Goal: Task Accomplishment & Management: Complete application form

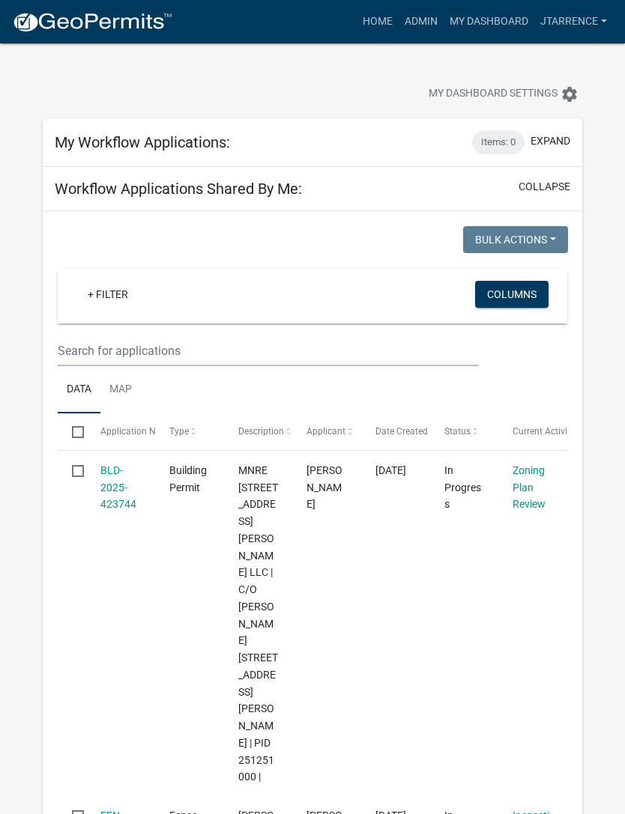
select select "3: 100"
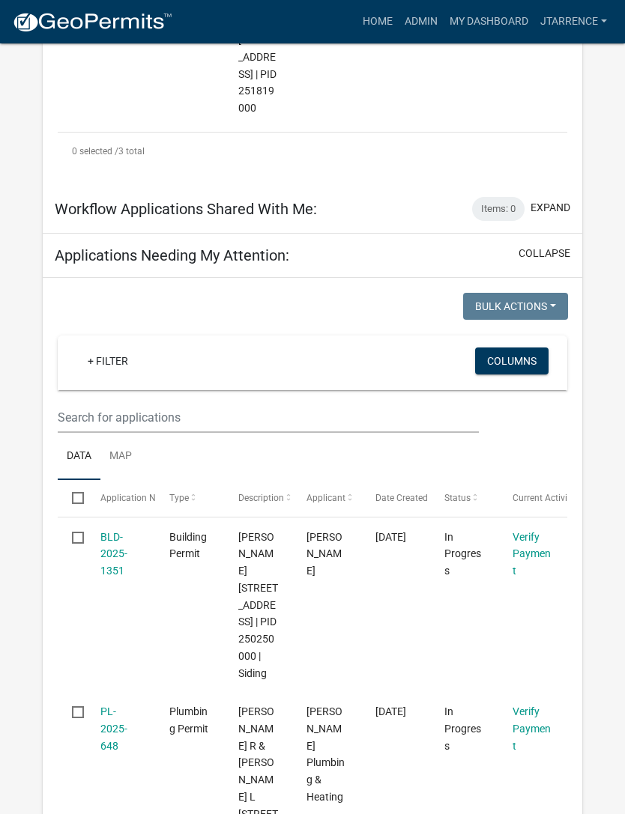
scroll to position [1067, 0]
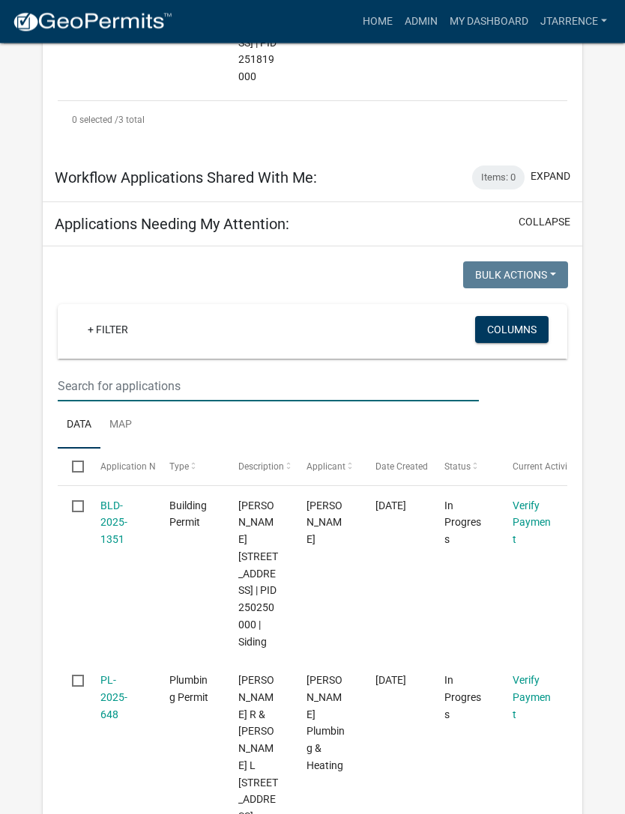
click at [194, 372] on input "text" at bounding box center [268, 387] width 421 height 31
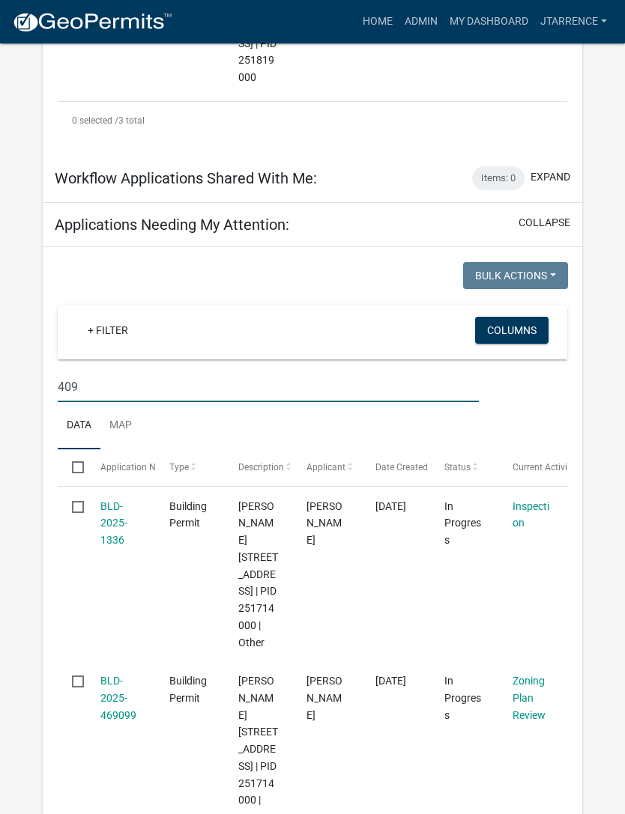
type input "409"
click at [112, 512] on link "BLD-2025-1336" at bounding box center [113, 523] width 27 height 46
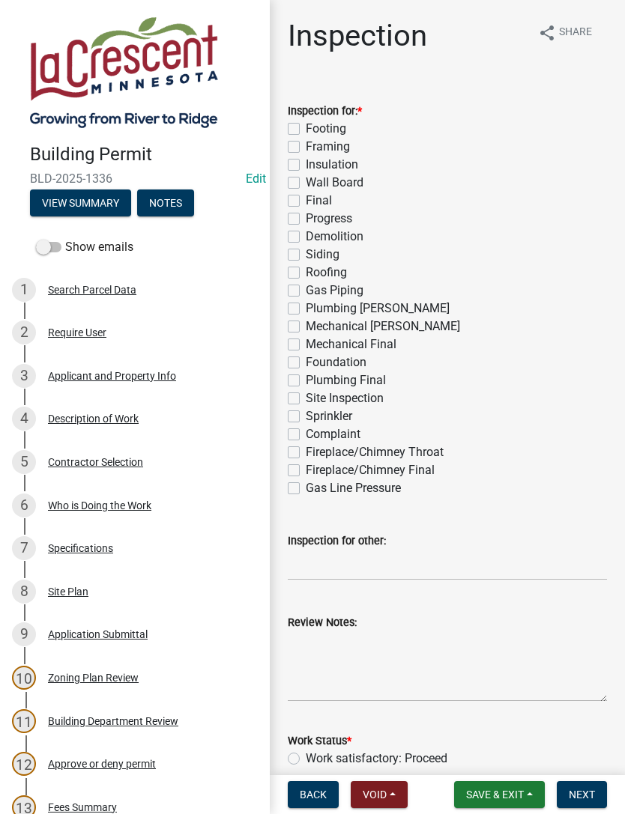
click at [176, 202] on button "Notes" at bounding box center [165, 203] width 57 height 27
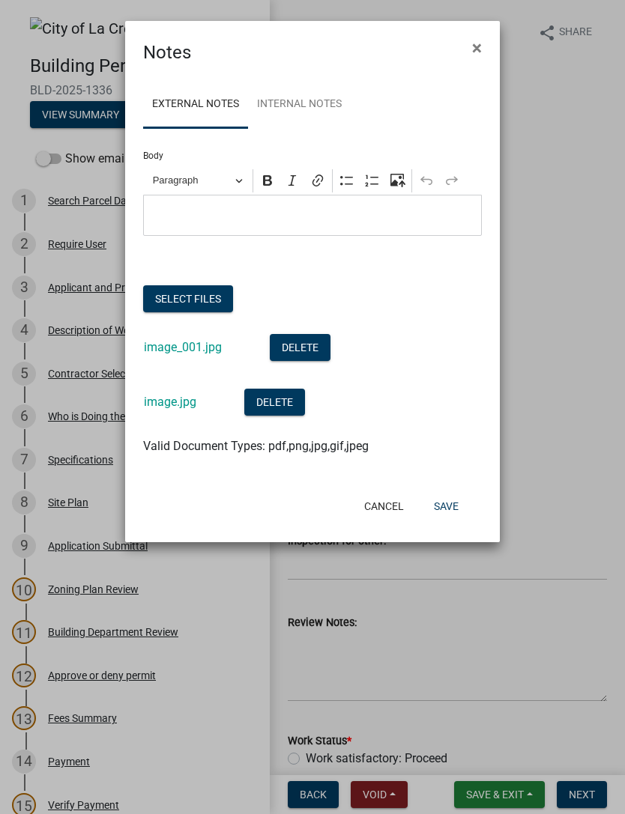
click at [213, 300] on button "Select files" at bounding box center [188, 298] width 90 height 27
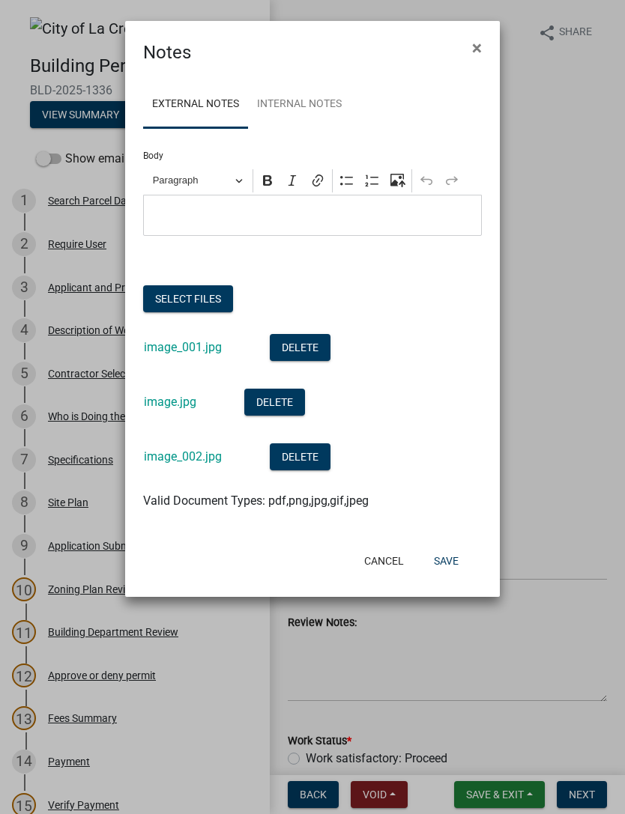
click at [195, 297] on button "Select files" at bounding box center [188, 298] width 90 height 27
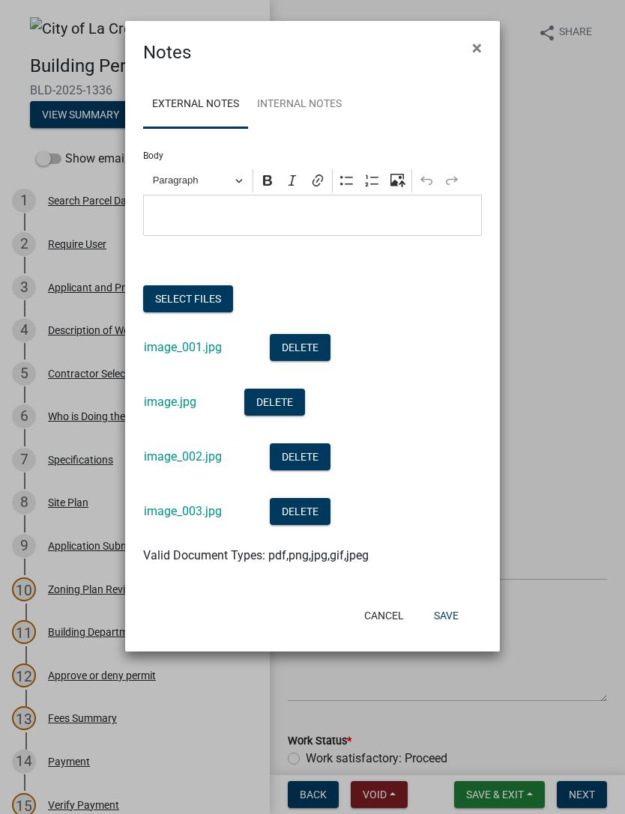
click at [206, 294] on button "Select files" at bounding box center [188, 298] width 90 height 27
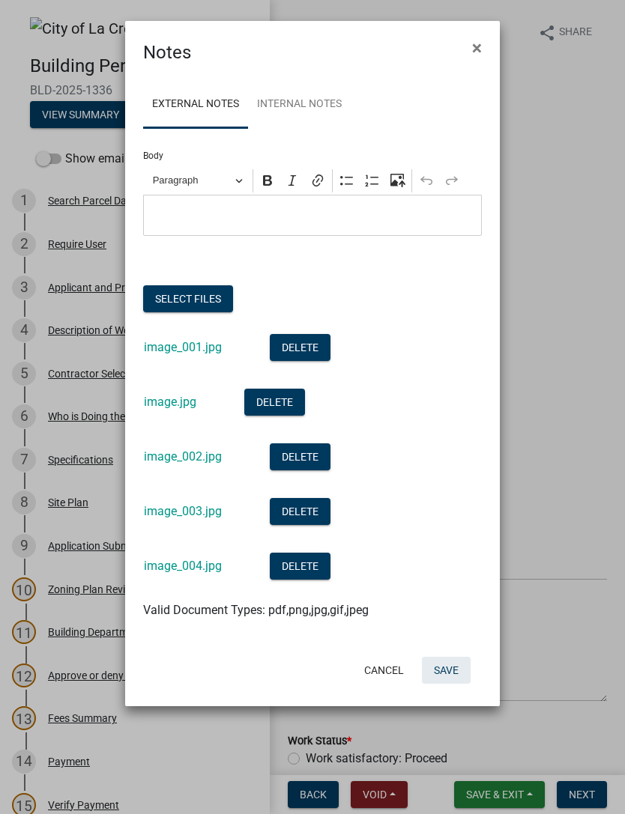
click at [456, 668] on button "Save" at bounding box center [446, 670] width 49 height 27
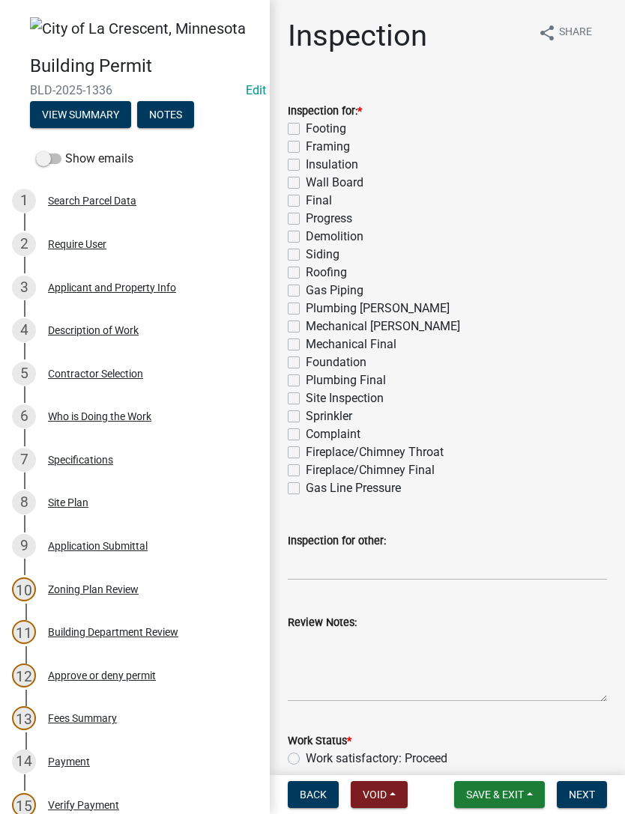
click at [12, 340] on div "4" at bounding box center [24, 330] width 24 height 24
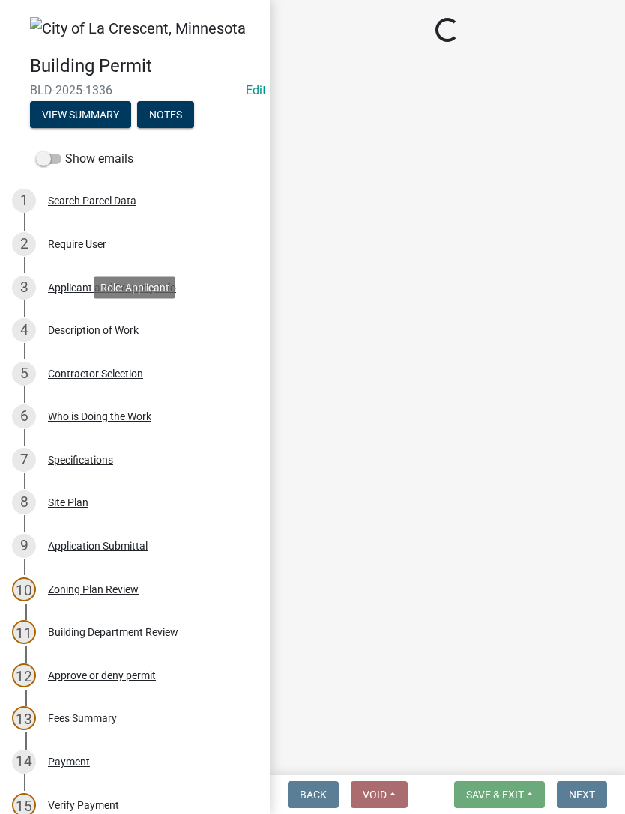
click at [12, 340] on div "4" at bounding box center [24, 330] width 24 height 24
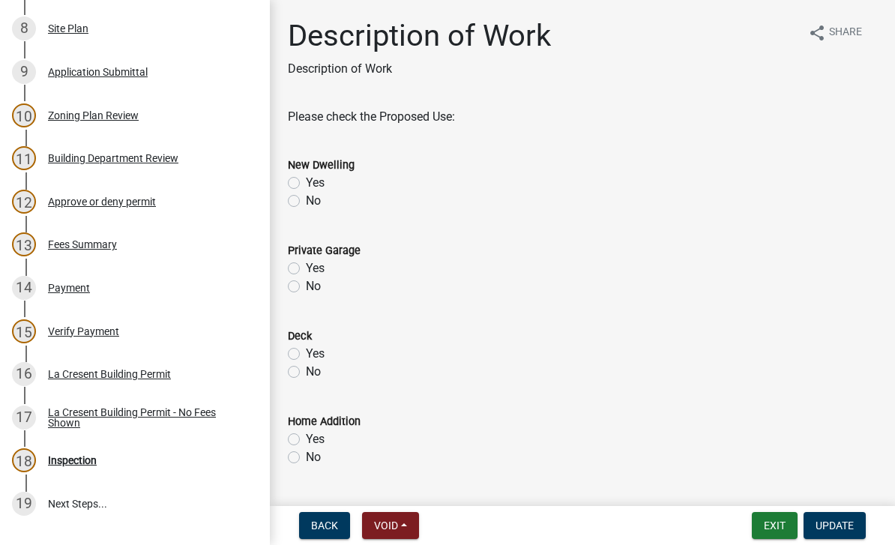
scroll to position [483, 0]
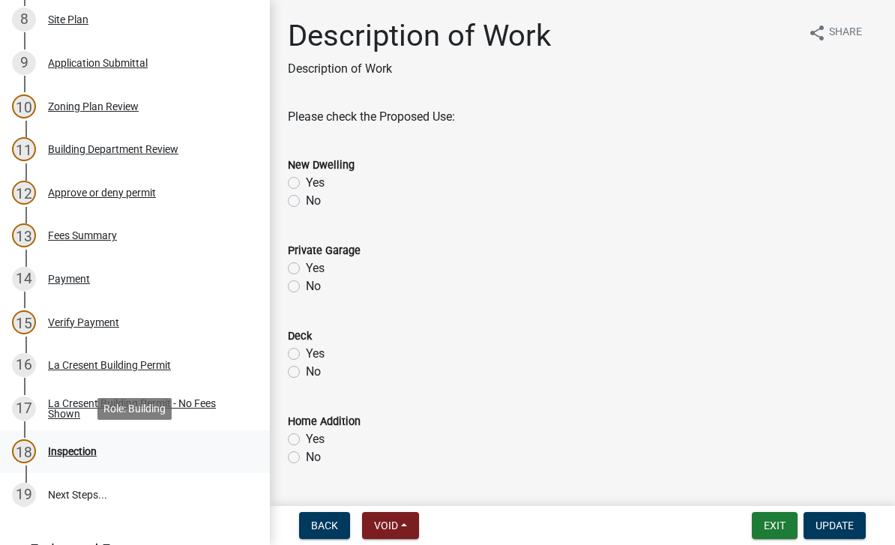
click at [93, 454] on div "Inspection" at bounding box center [72, 451] width 49 height 10
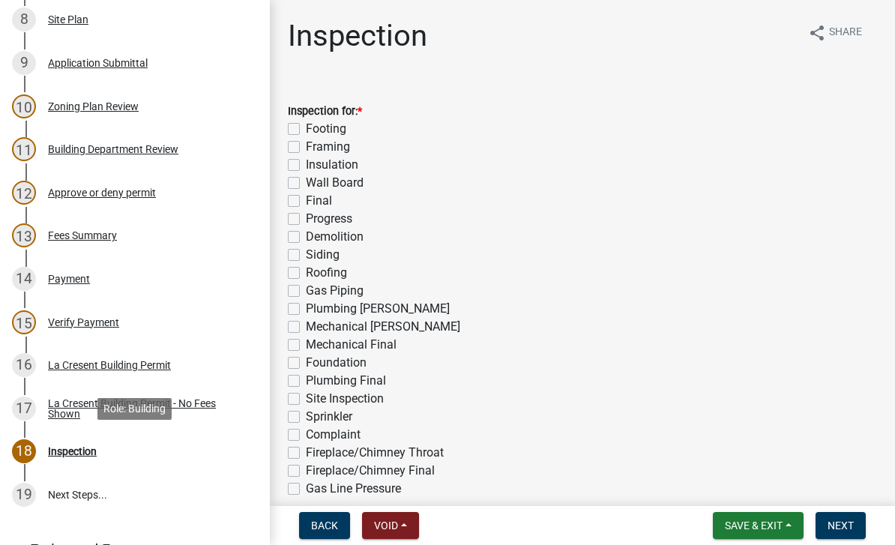
click at [306, 199] on label "Final" at bounding box center [319, 201] width 26 height 18
click at [306, 199] on input "Final" at bounding box center [311, 197] width 10 height 10
checkbox input "true"
checkbox input "false"
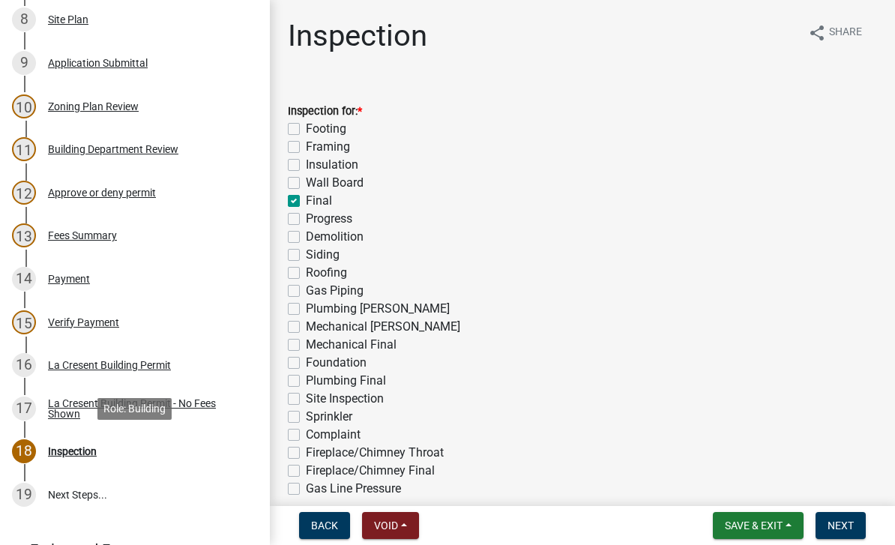
checkbox input "false"
checkbox input "true"
checkbox input "false"
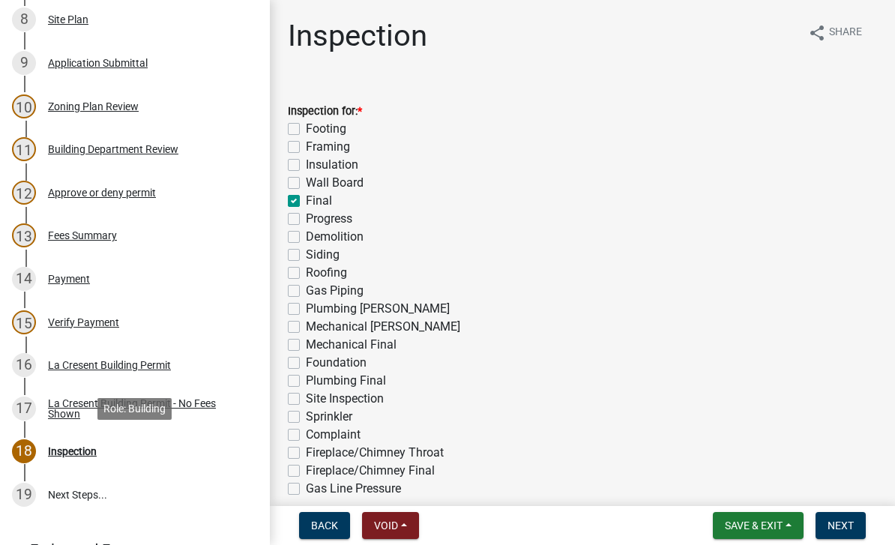
checkbox input "false"
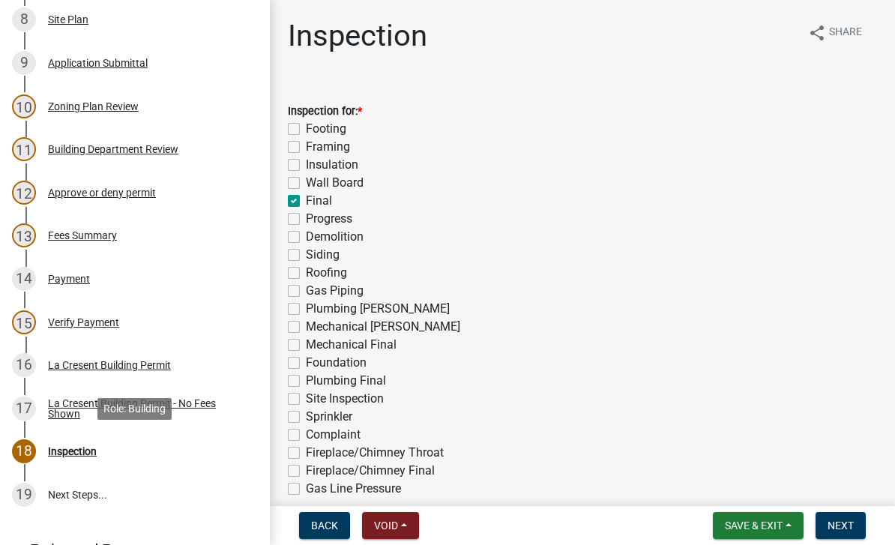
checkbox input "false"
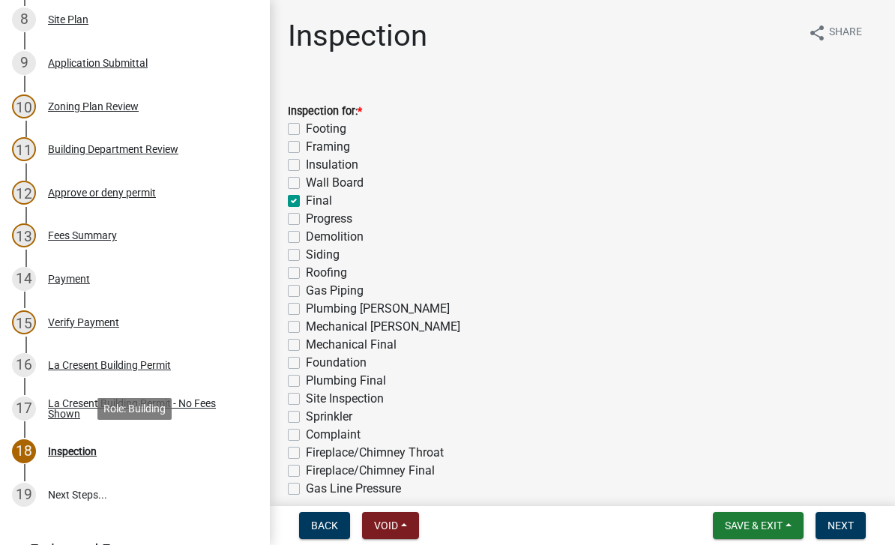
checkbox input "false"
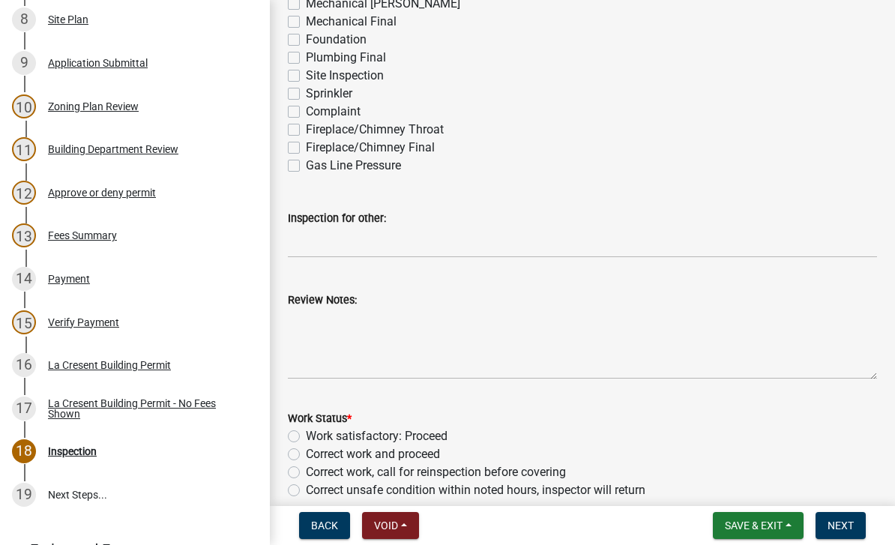
scroll to position [332, 0]
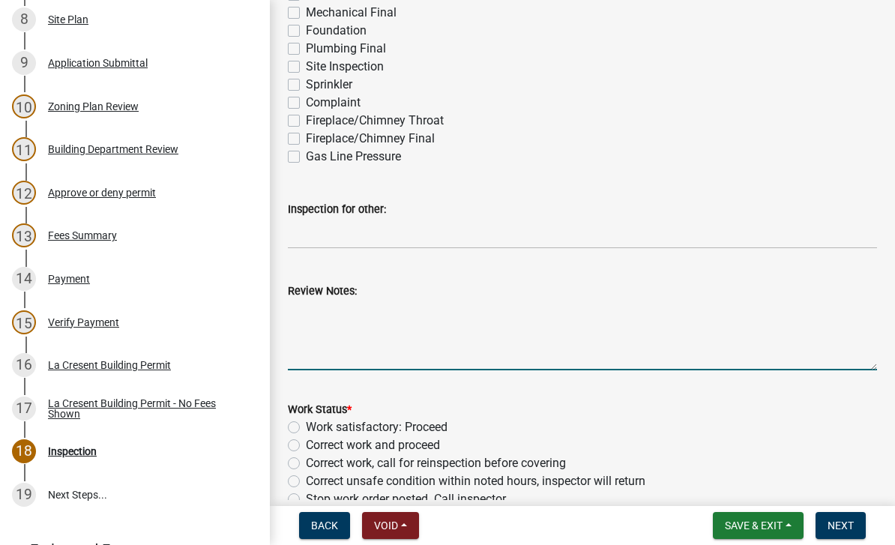
click at [372, 313] on textarea "Review Notes:" at bounding box center [582, 335] width 589 height 70
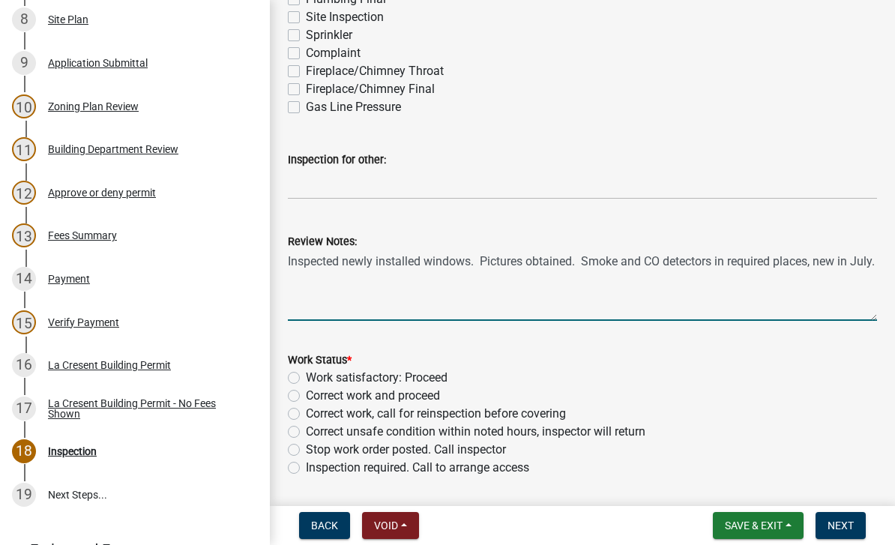
scroll to position [492, 0]
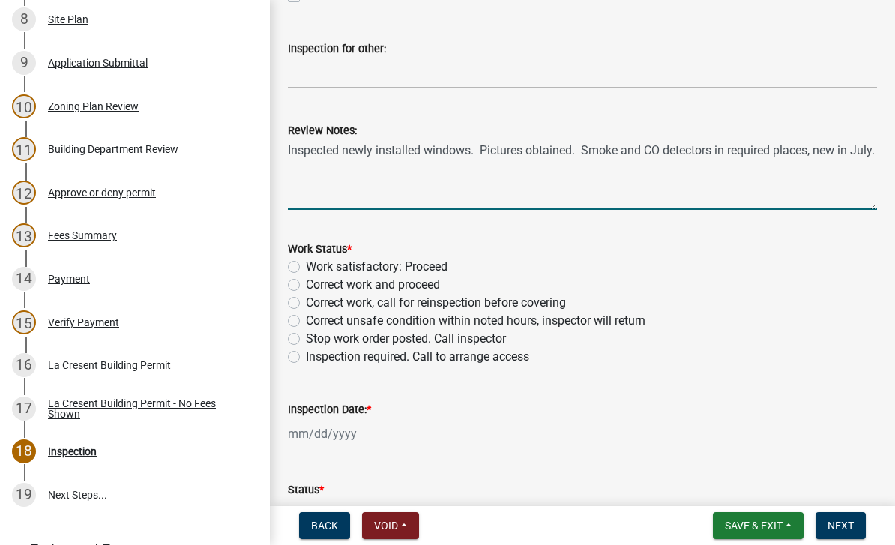
type textarea "Inspected newly installed windows. Pictures obtained. Smoke and CO detectors in…"
click at [441, 258] on label "Work satisfactory: Proceed" at bounding box center [377, 267] width 142 height 18
click at [315, 258] on input "Work satisfactory: Proceed" at bounding box center [311, 263] width 10 height 10
radio input "true"
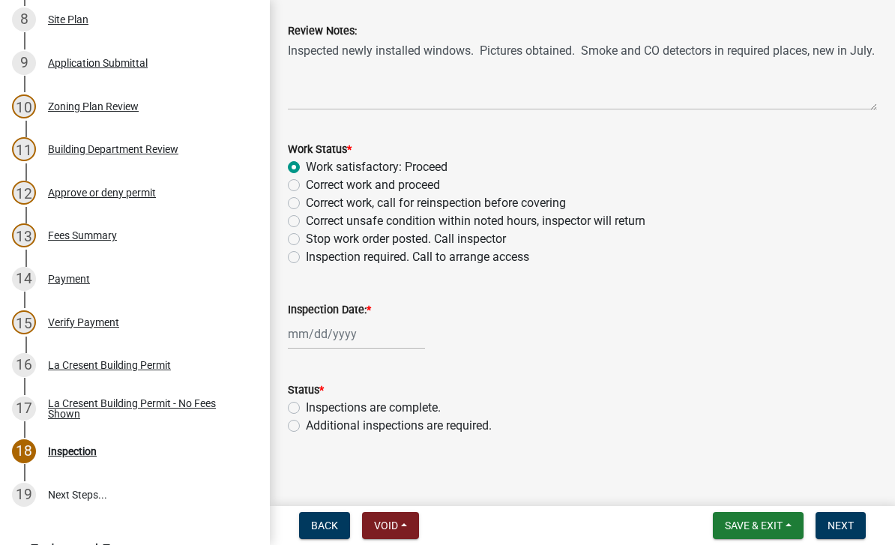
scroll to position [597, 0]
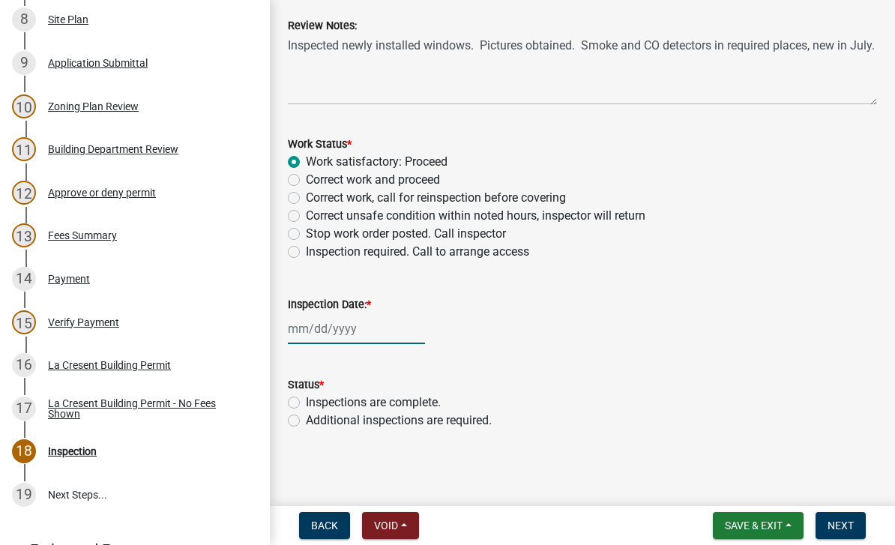
click at [321, 327] on div at bounding box center [356, 328] width 137 height 31
select select "10"
select select "2025"
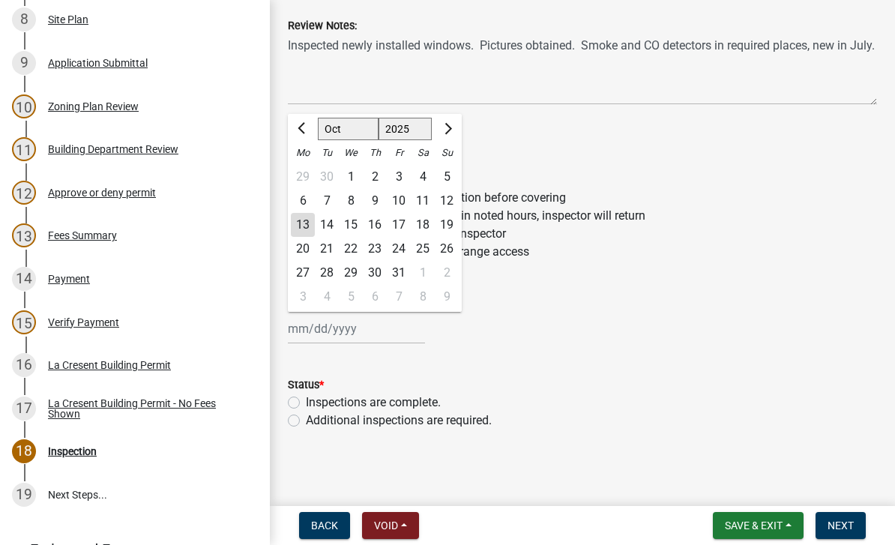
click at [300, 223] on div "13" at bounding box center [303, 225] width 24 height 24
type input "[DATE]"
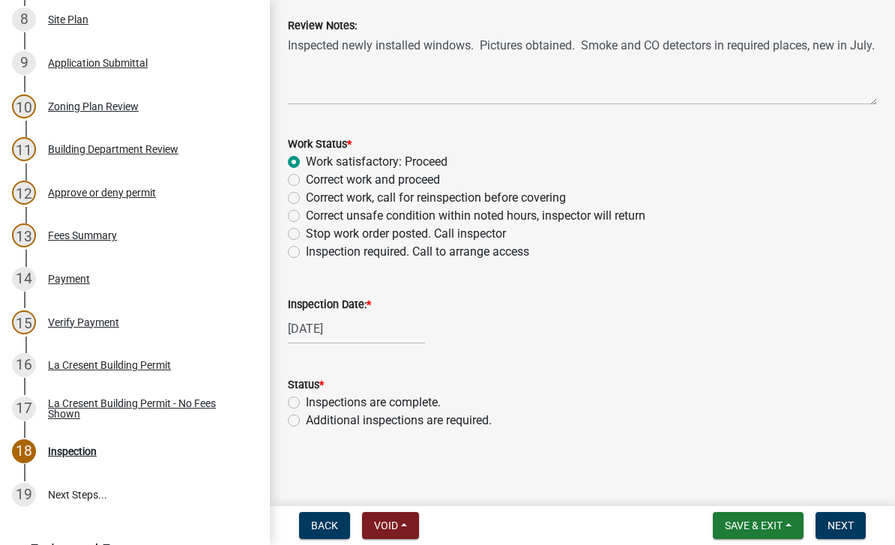
click at [441, 397] on label "Inspections are complete." at bounding box center [373, 402] width 135 height 18
click at [315, 397] on input "Inspections are complete." at bounding box center [311, 398] width 10 height 10
radio input "true"
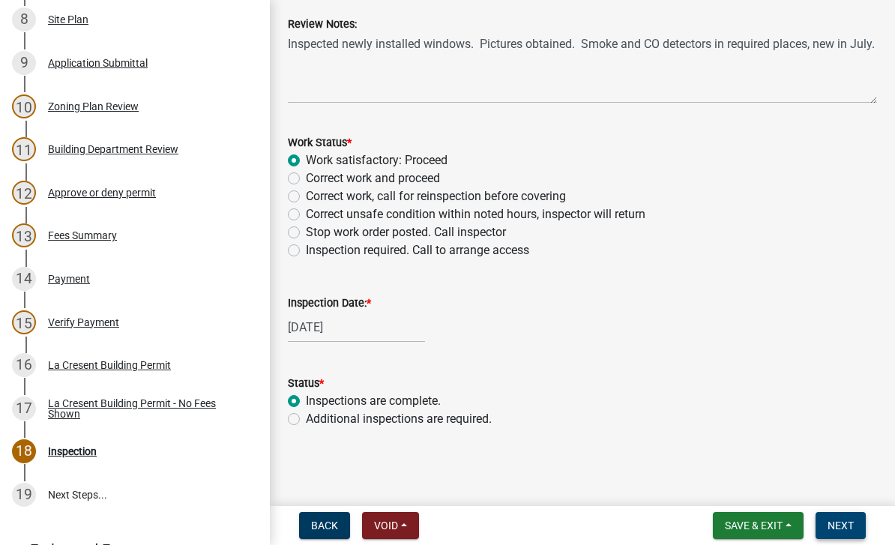
click at [624, 525] on span "Next" at bounding box center [840, 525] width 26 height 12
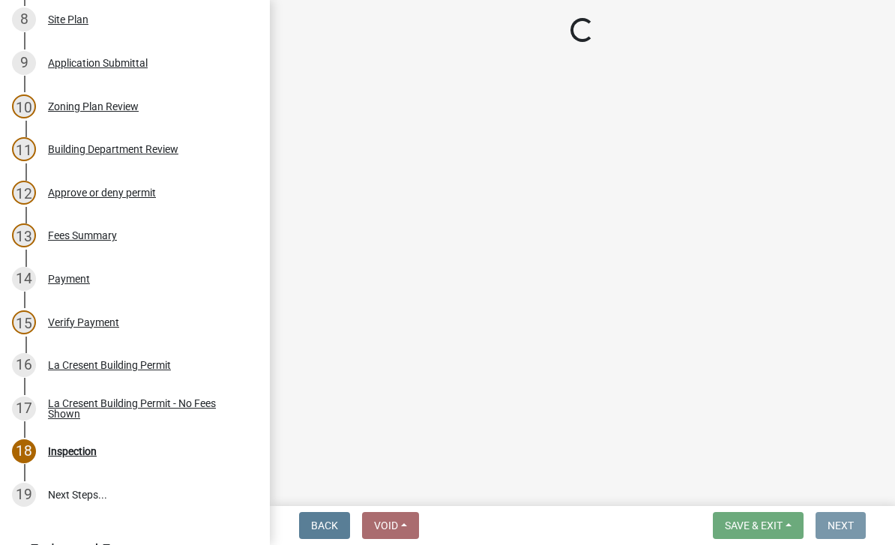
scroll to position [0, 0]
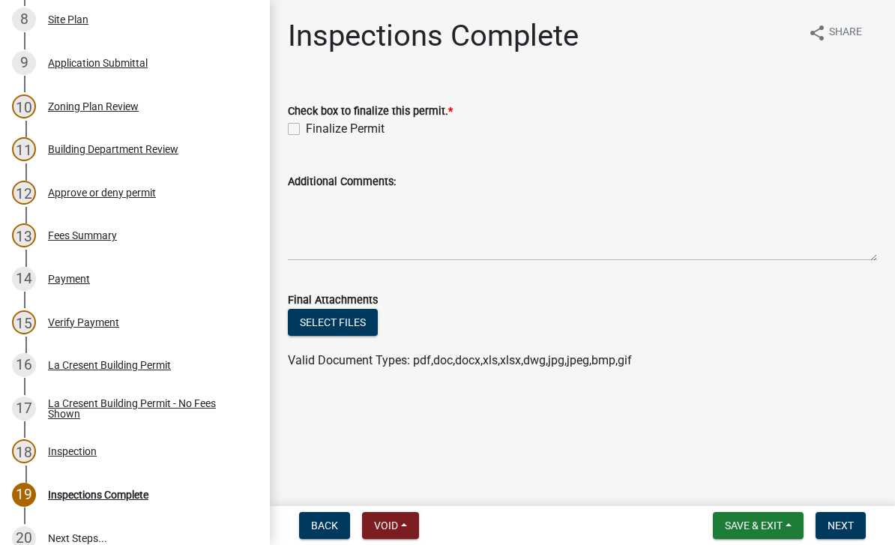
click at [330, 121] on label "Finalize Permit" at bounding box center [345, 129] width 79 height 18
click at [315, 121] on input "Finalize Permit" at bounding box center [311, 125] width 10 height 10
checkbox input "true"
click at [624, 536] on button "Next" at bounding box center [840, 525] width 50 height 27
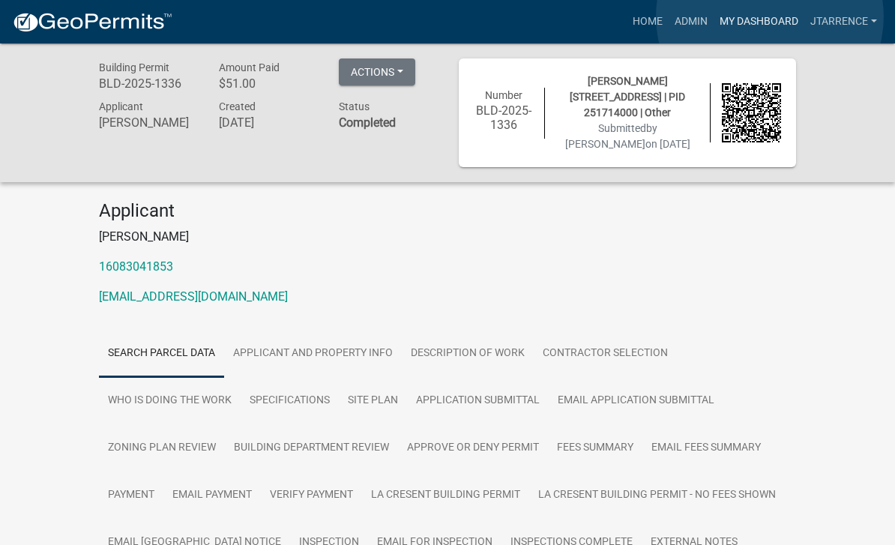
click at [624, 16] on link "My Dashboard" at bounding box center [758, 21] width 91 height 28
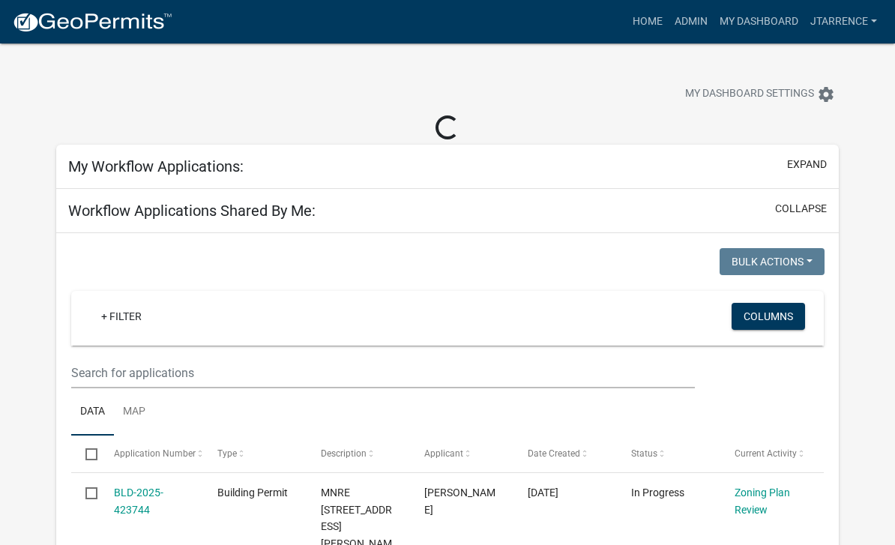
select select "3: 100"
